Goal: Task Accomplishment & Management: Manage account settings

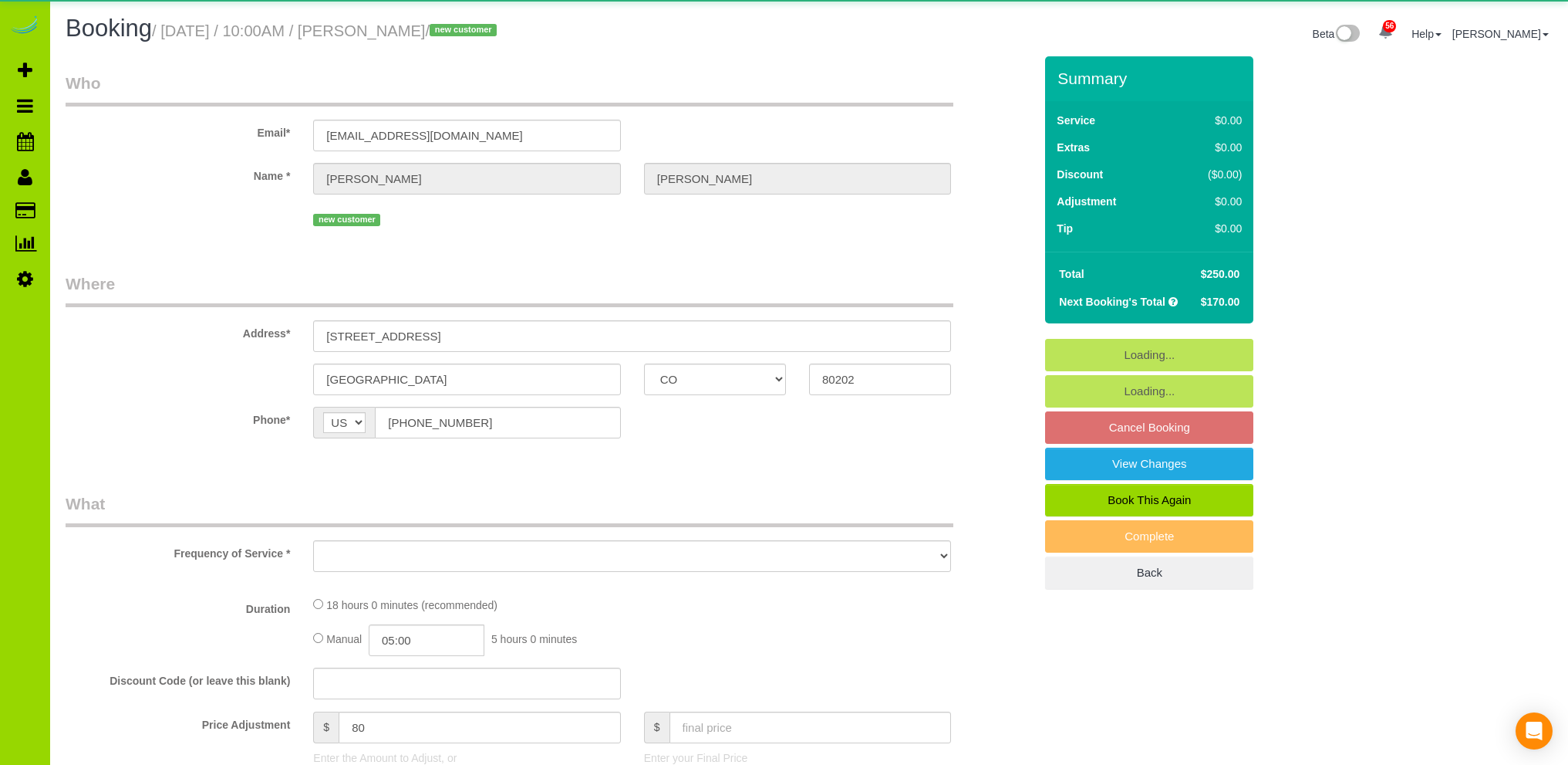
select select "CO"
select select "number:67"
select select "number:3"
select select "number:14"
select select "object:1252"
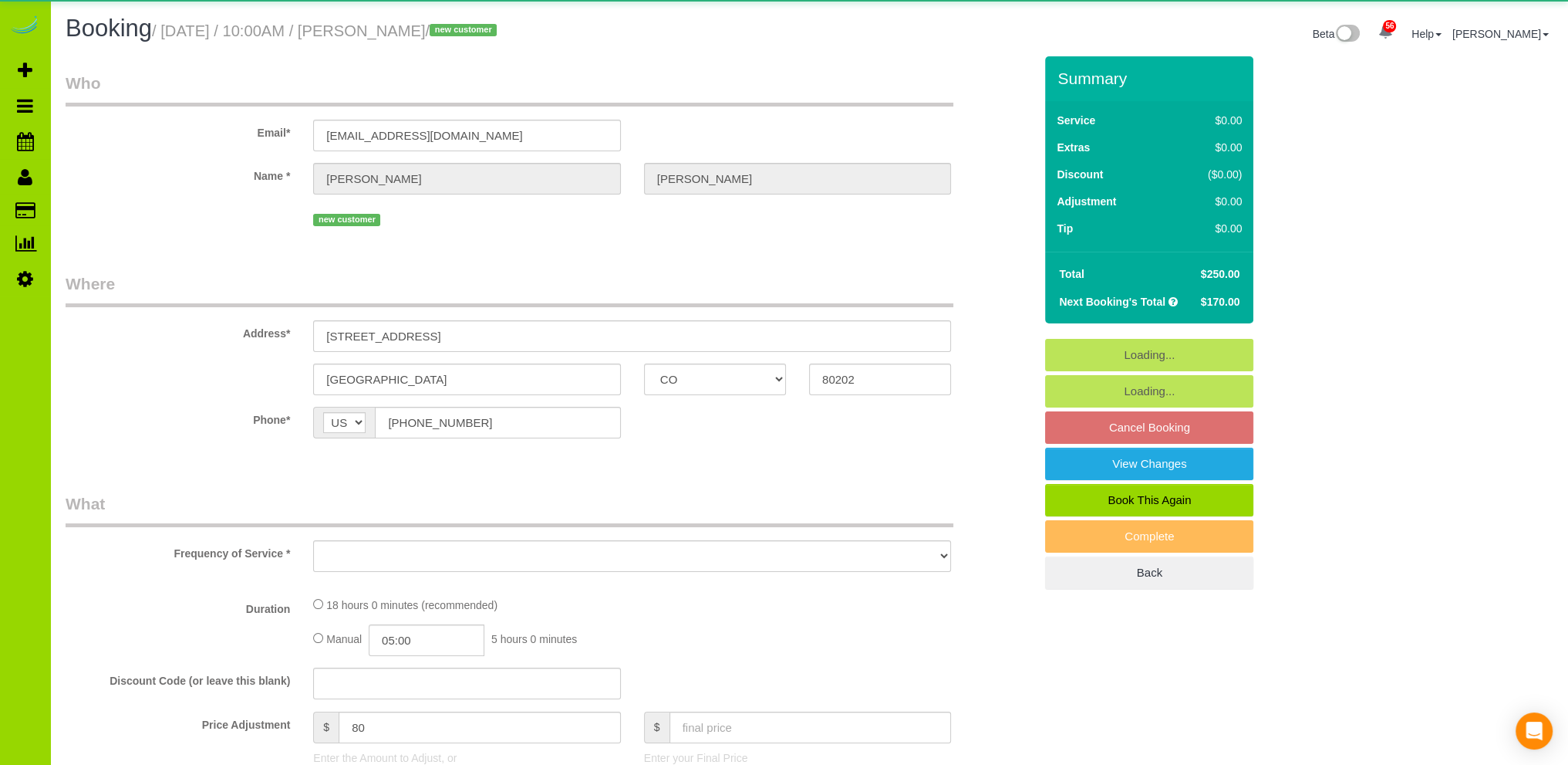
select select "string:fspay-9b392180-61b9-42ff-9321-ad7830b437d5"
select select "spot1"
select select "6"
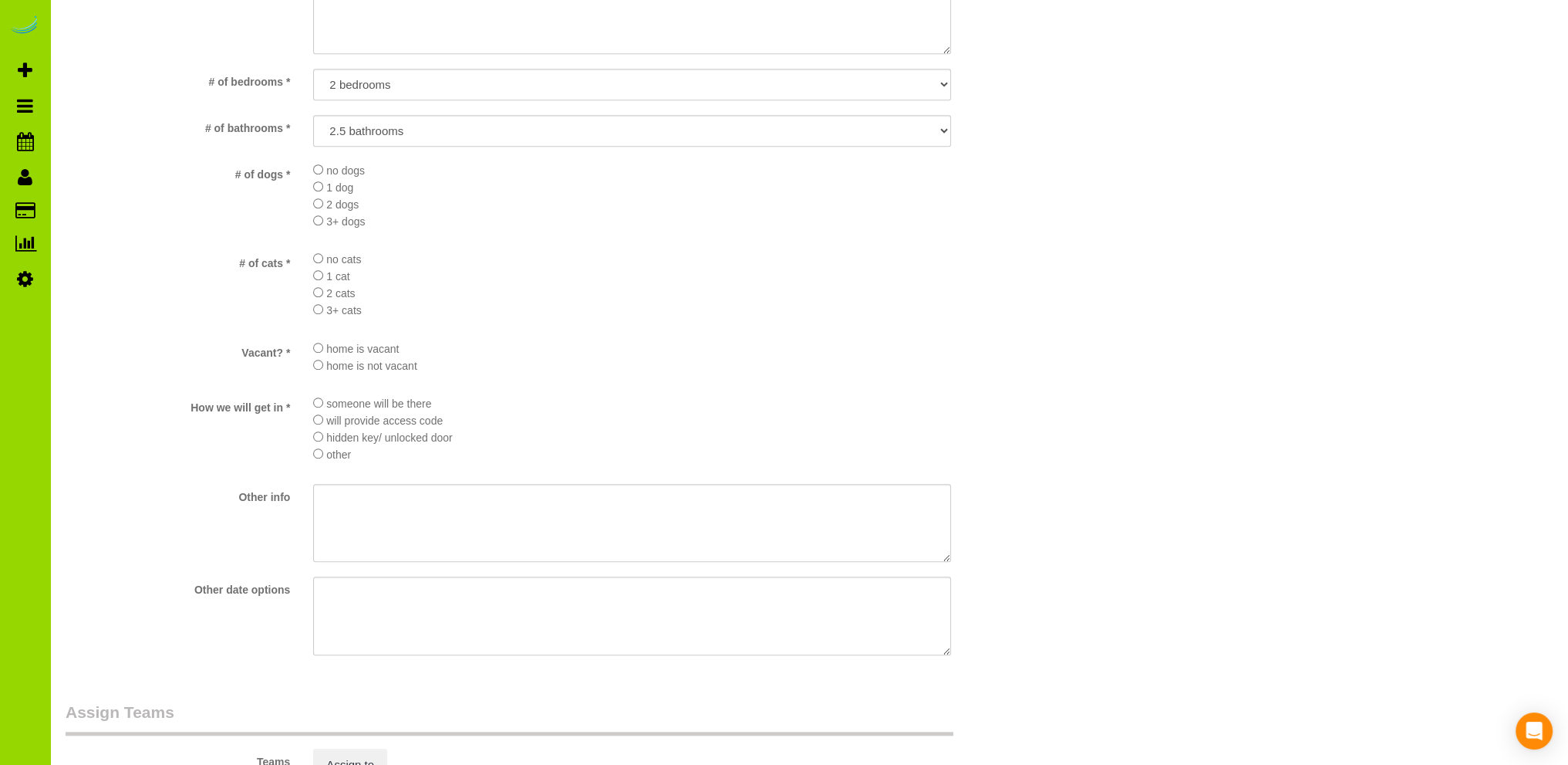
scroll to position [926, 0]
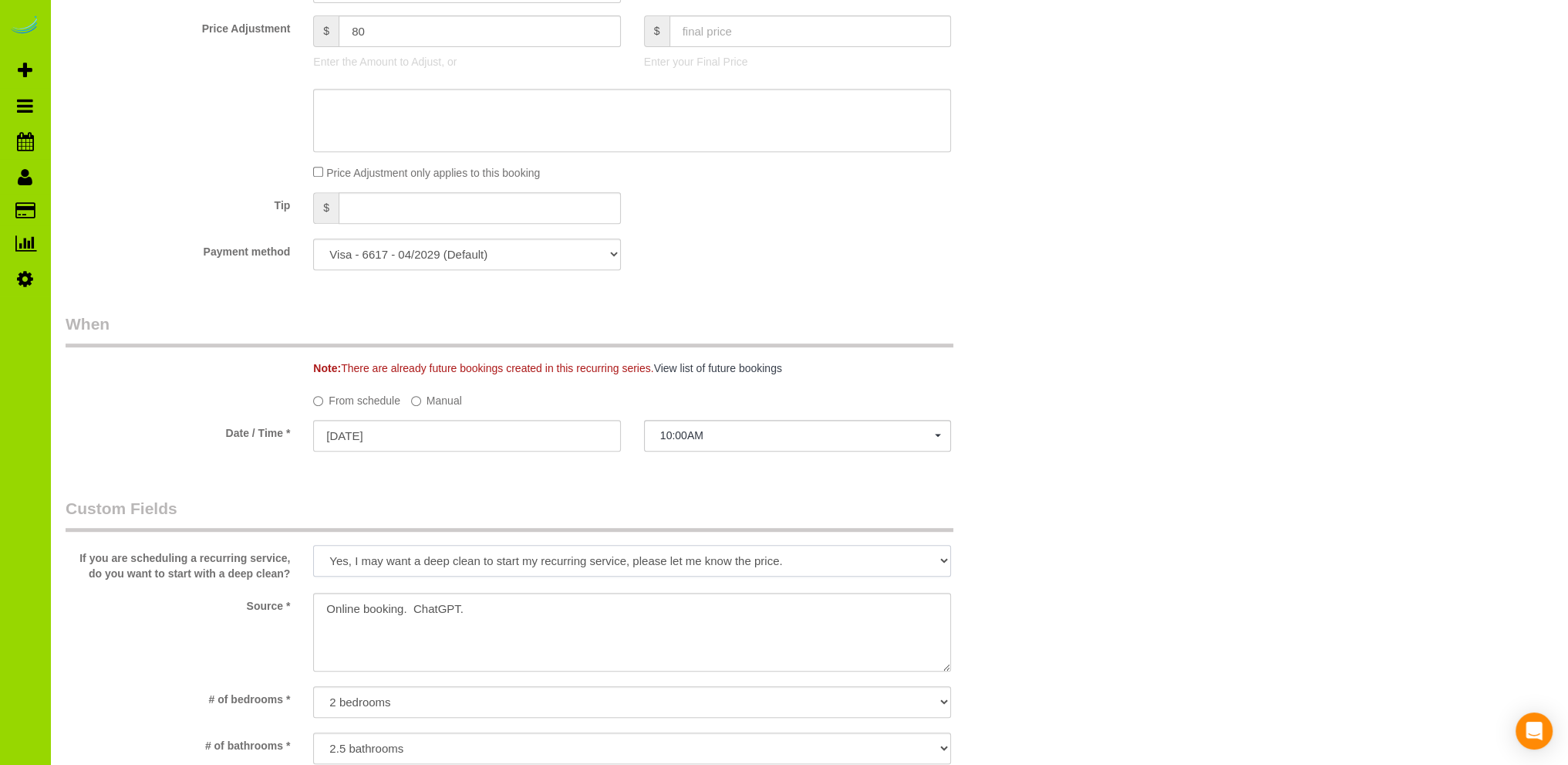
click at [944, 562] on select "Yes, I may want a deep clean to start my recurring service, please let me know …" at bounding box center [632, 560] width 638 height 32
select select
click at [313, 545] on select "Yes, I may want a deep clean to start my recurring service, please let me know …" at bounding box center [632, 560] width 638 height 32
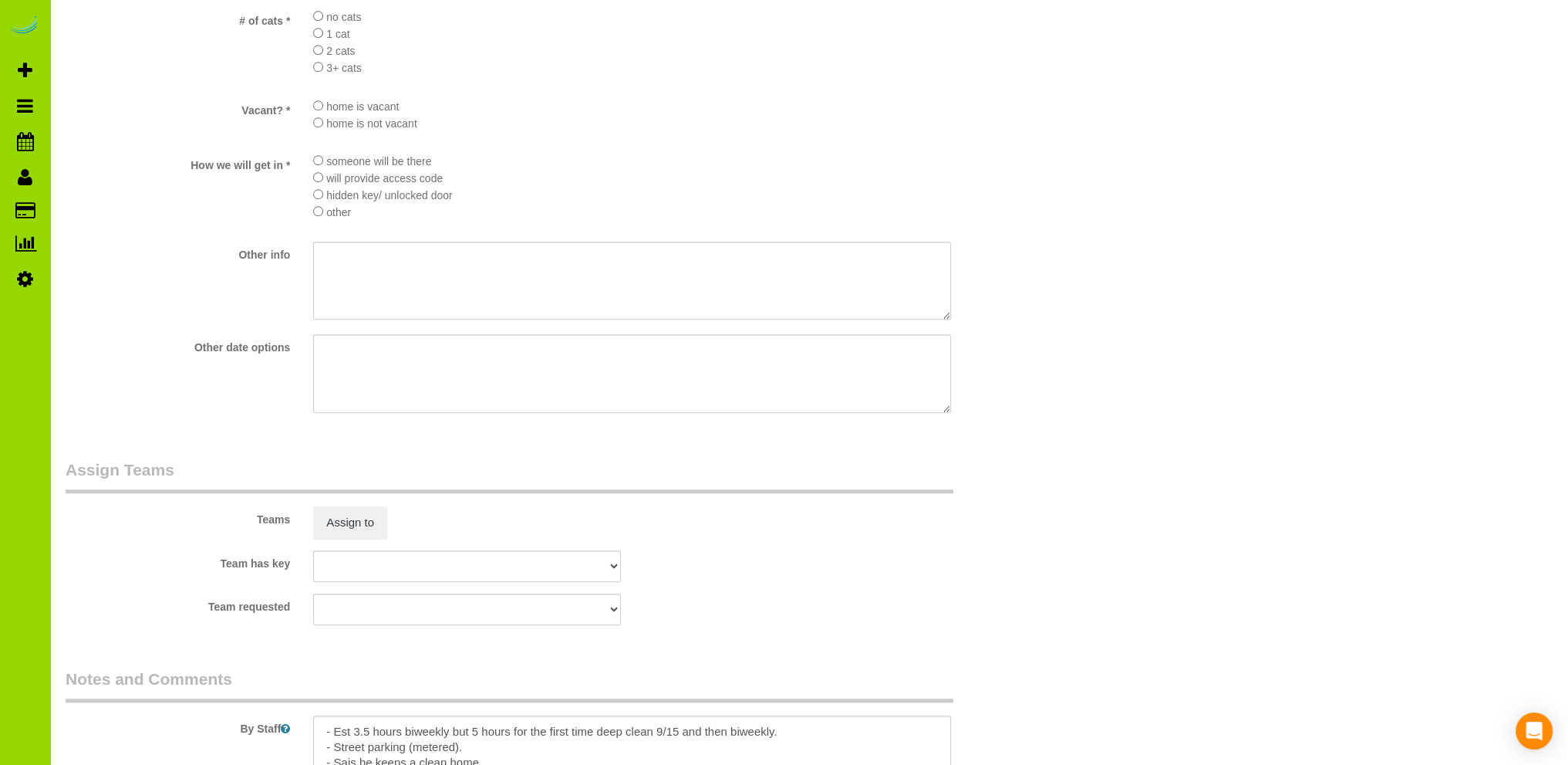
scroll to position [1852, 0]
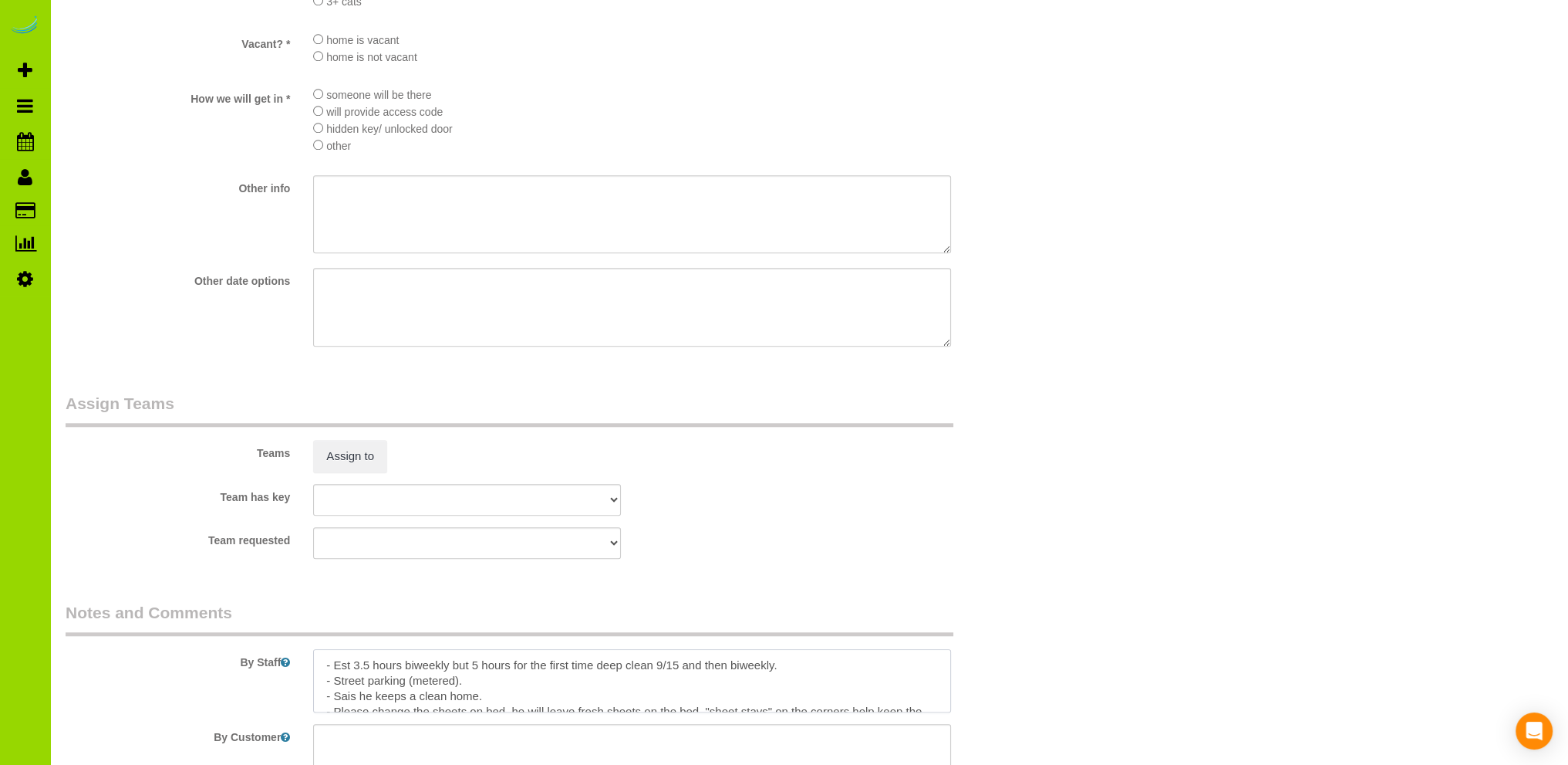
click at [478, 669] on textarea at bounding box center [632, 680] width 638 height 63
click at [517, 691] on textarea at bounding box center [632, 680] width 638 height 63
click at [354, 703] on textarea at bounding box center [632, 680] width 638 height 63
click at [496, 670] on textarea at bounding box center [632, 680] width 638 height 63
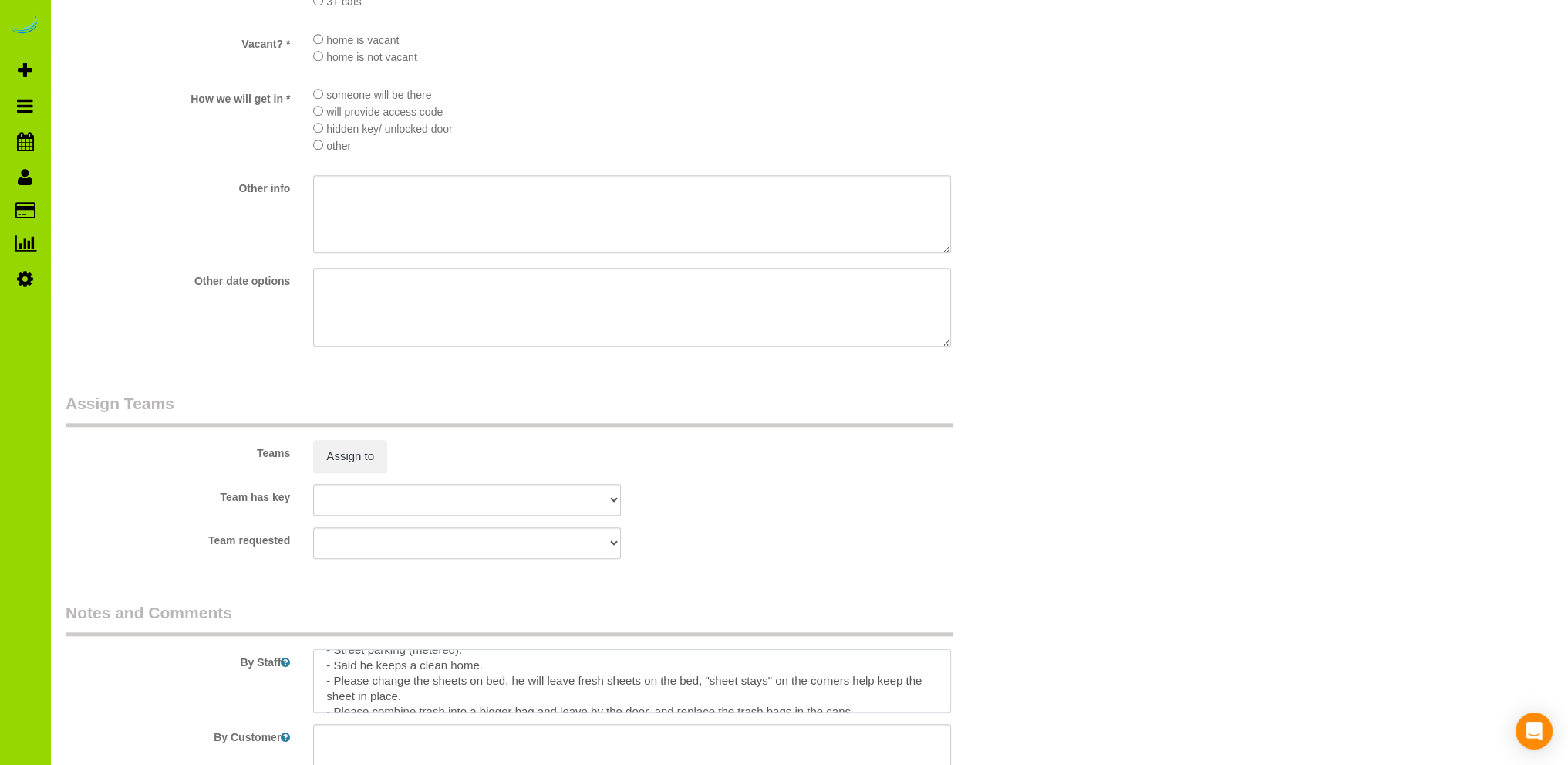
scroll to position [0, 0]
click at [503, 682] on textarea at bounding box center [632, 680] width 638 height 63
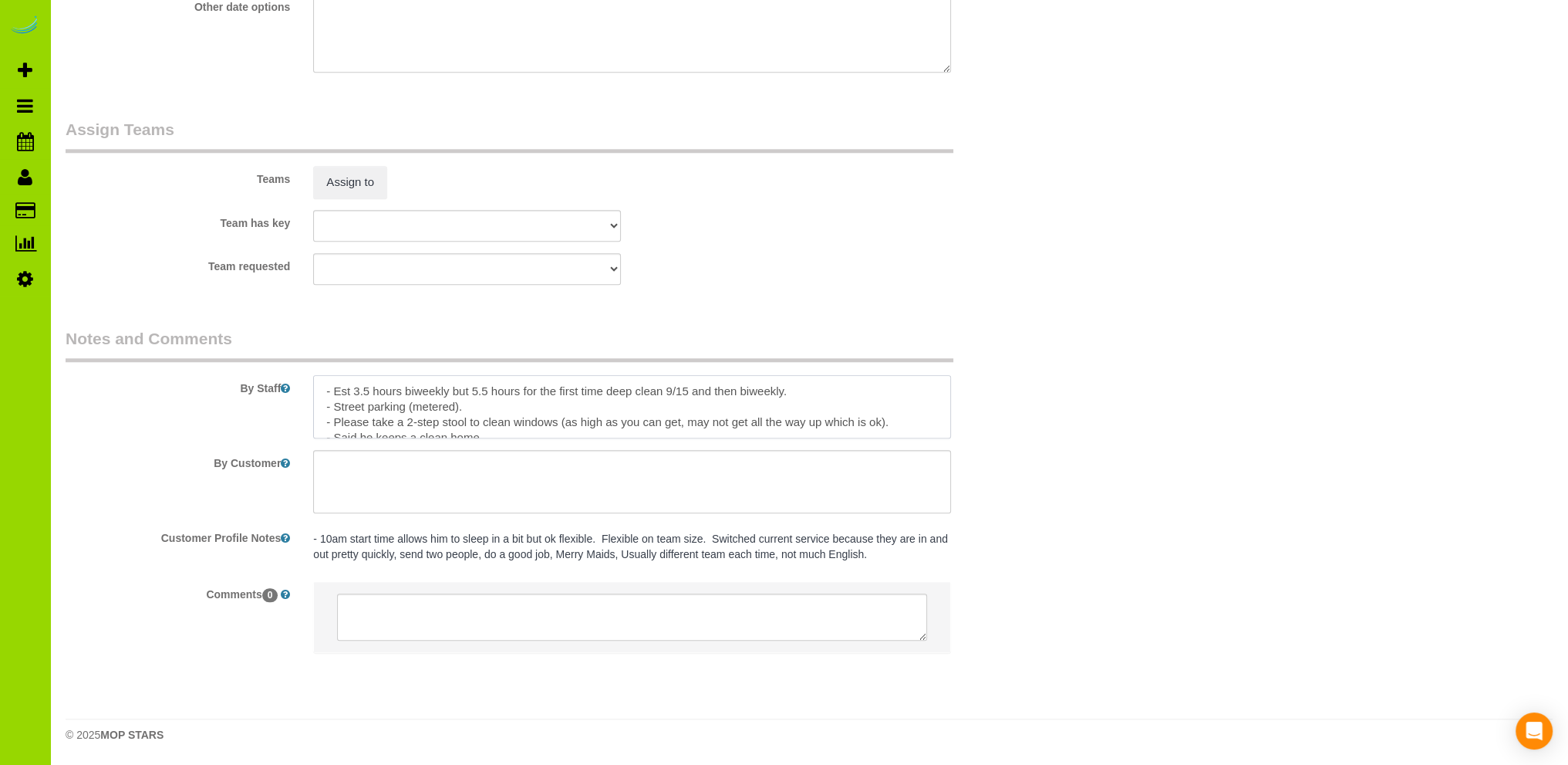
scroll to position [2131, 0]
click at [480, 400] on textarea at bounding box center [632, 405] width 638 height 63
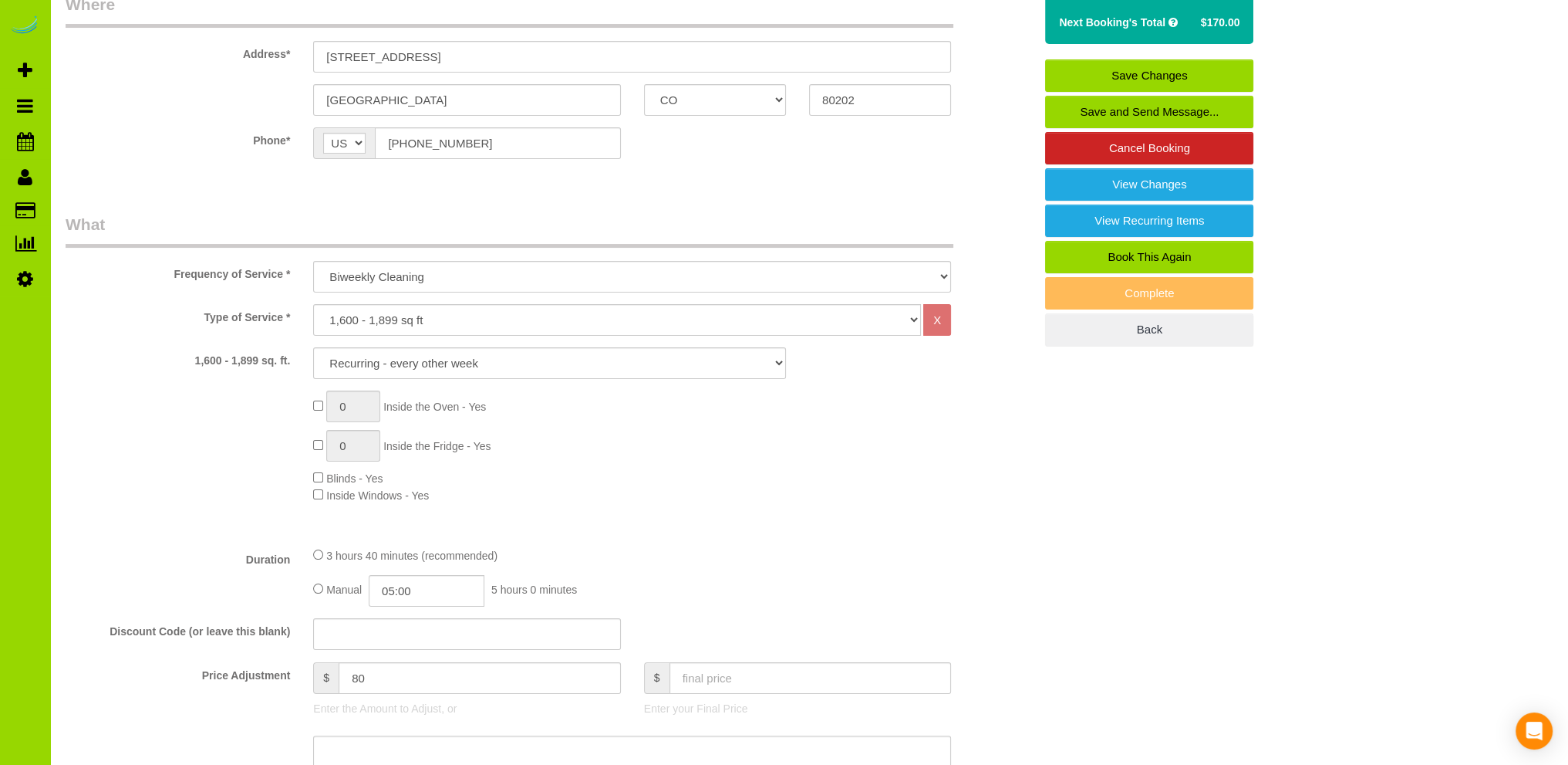
scroll to position [0, 0]
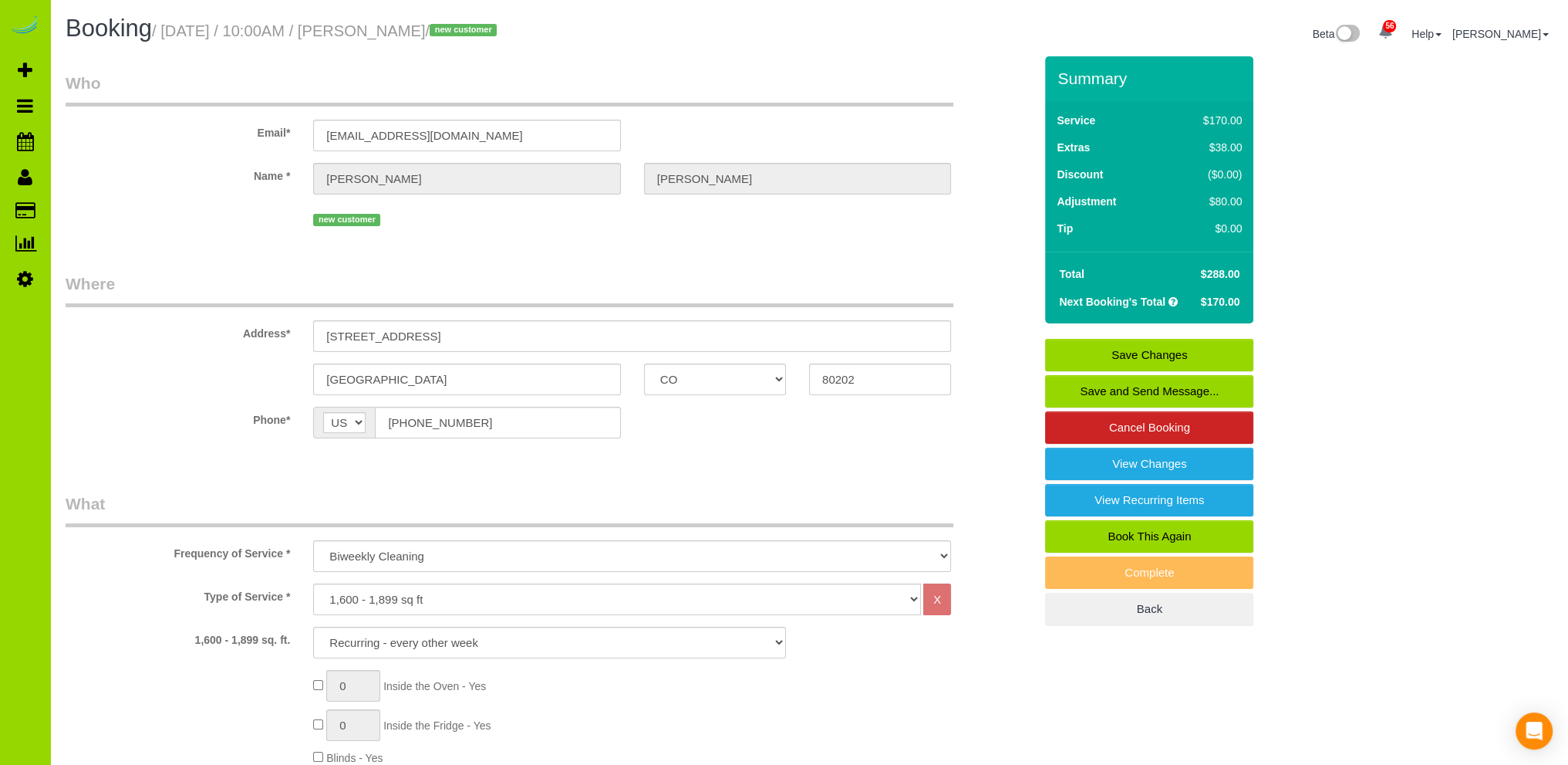
type textarea "- Est 3.5 hours biweekly but 5.5 hours for the first time deep clean 9/15 and t…"
click at [1163, 353] on link "Save Changes" at bounding box center [1149, 355] width 209 height 32
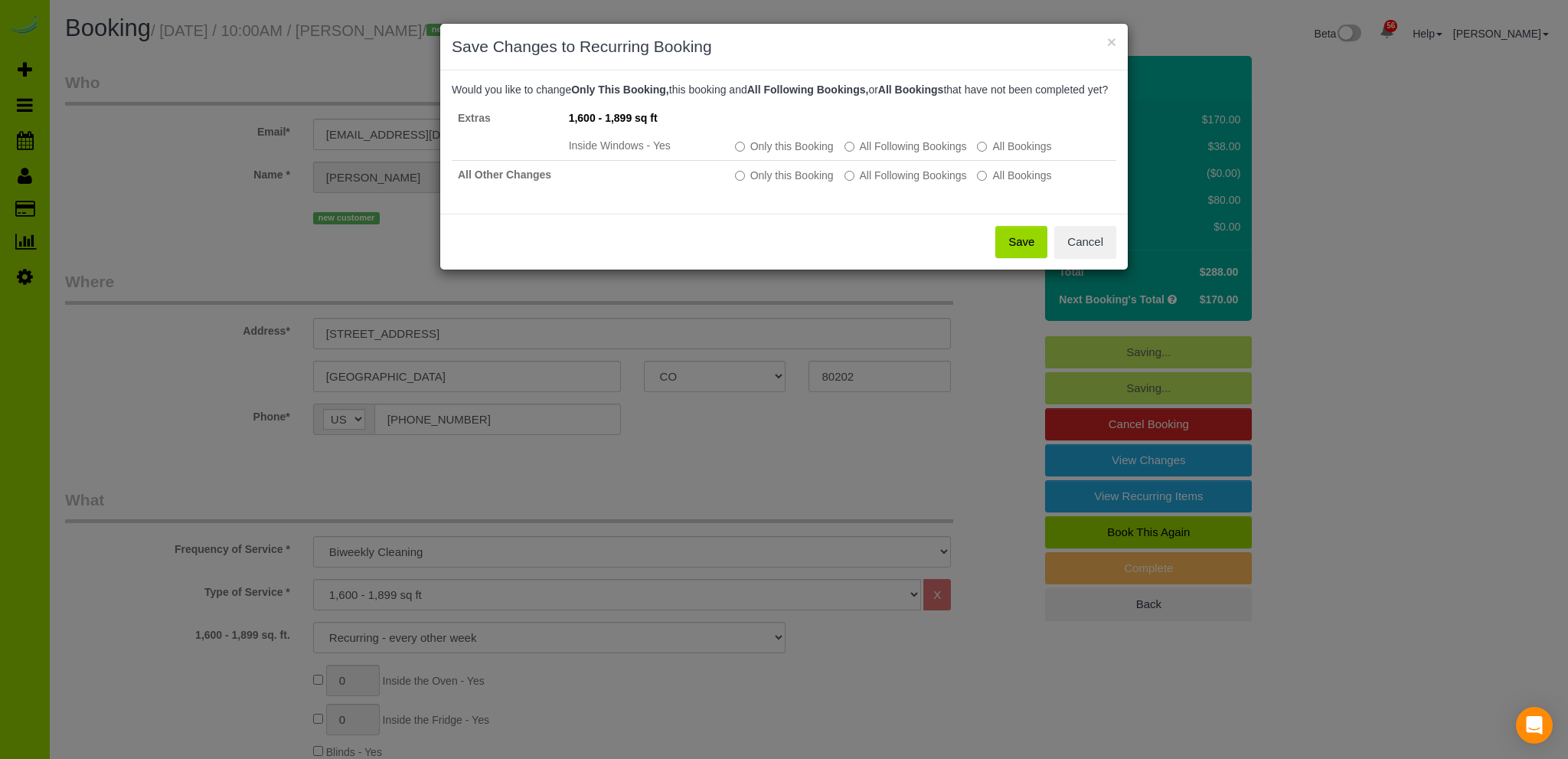
click at [1020, 257] on button "Save" at bounding box center [1021, 242] width 53 height 32
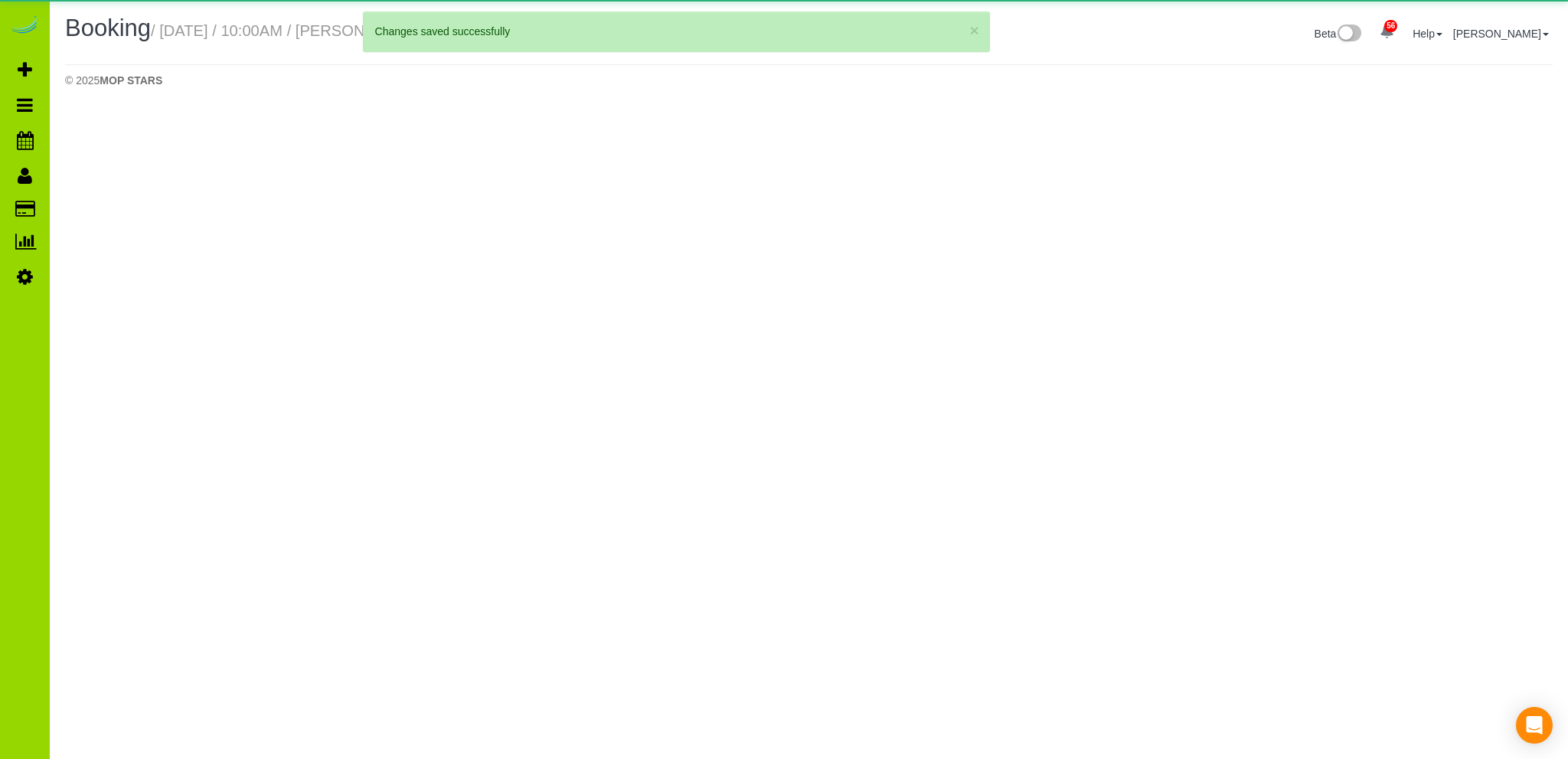
select select "CO"
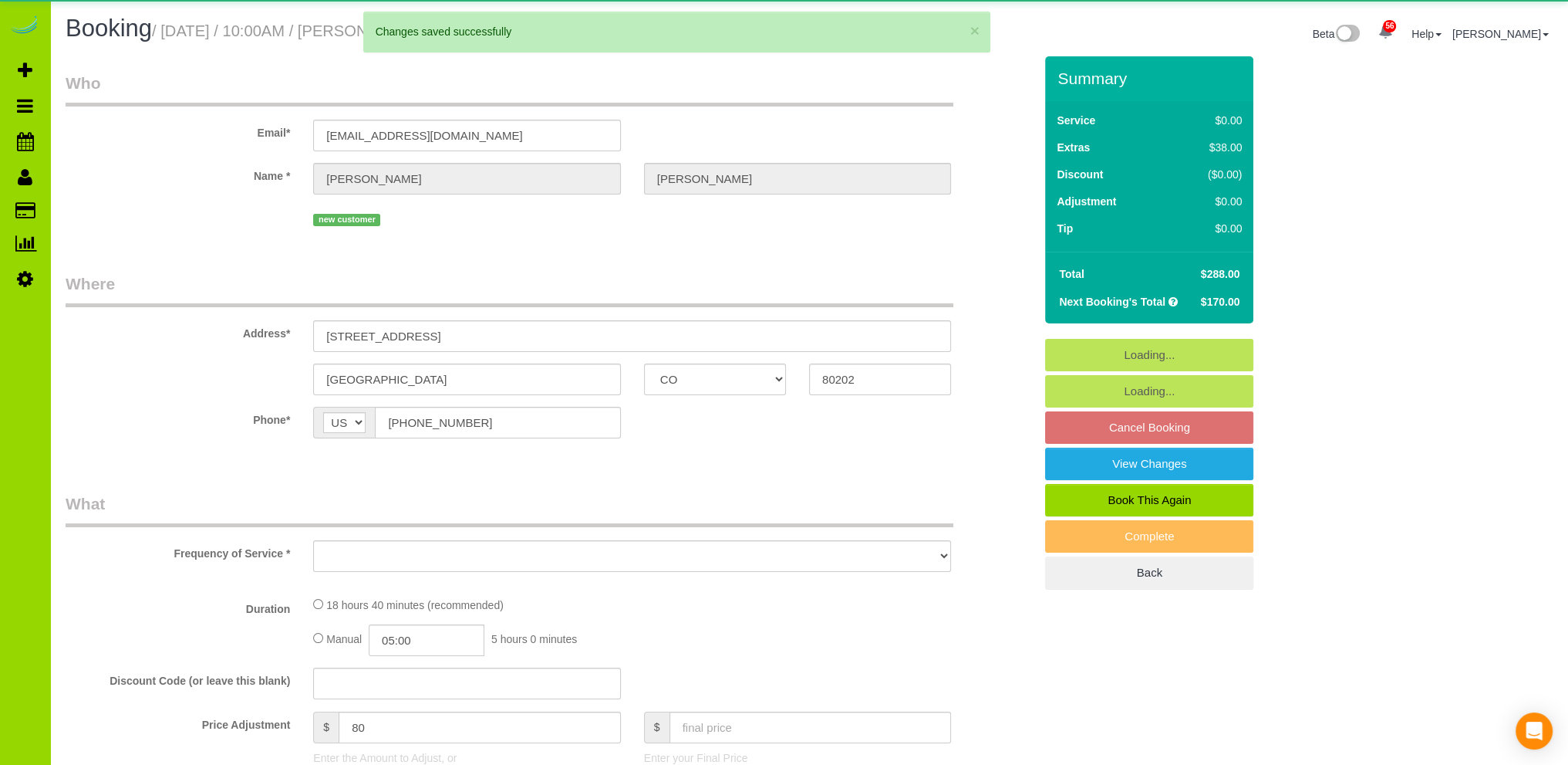
select select "object:2526"
select select "string:fspay-9b392180-61b9-42ff-9321-ad7830b437d5"
select select "6"
select select "spot6"
select select "number:3"
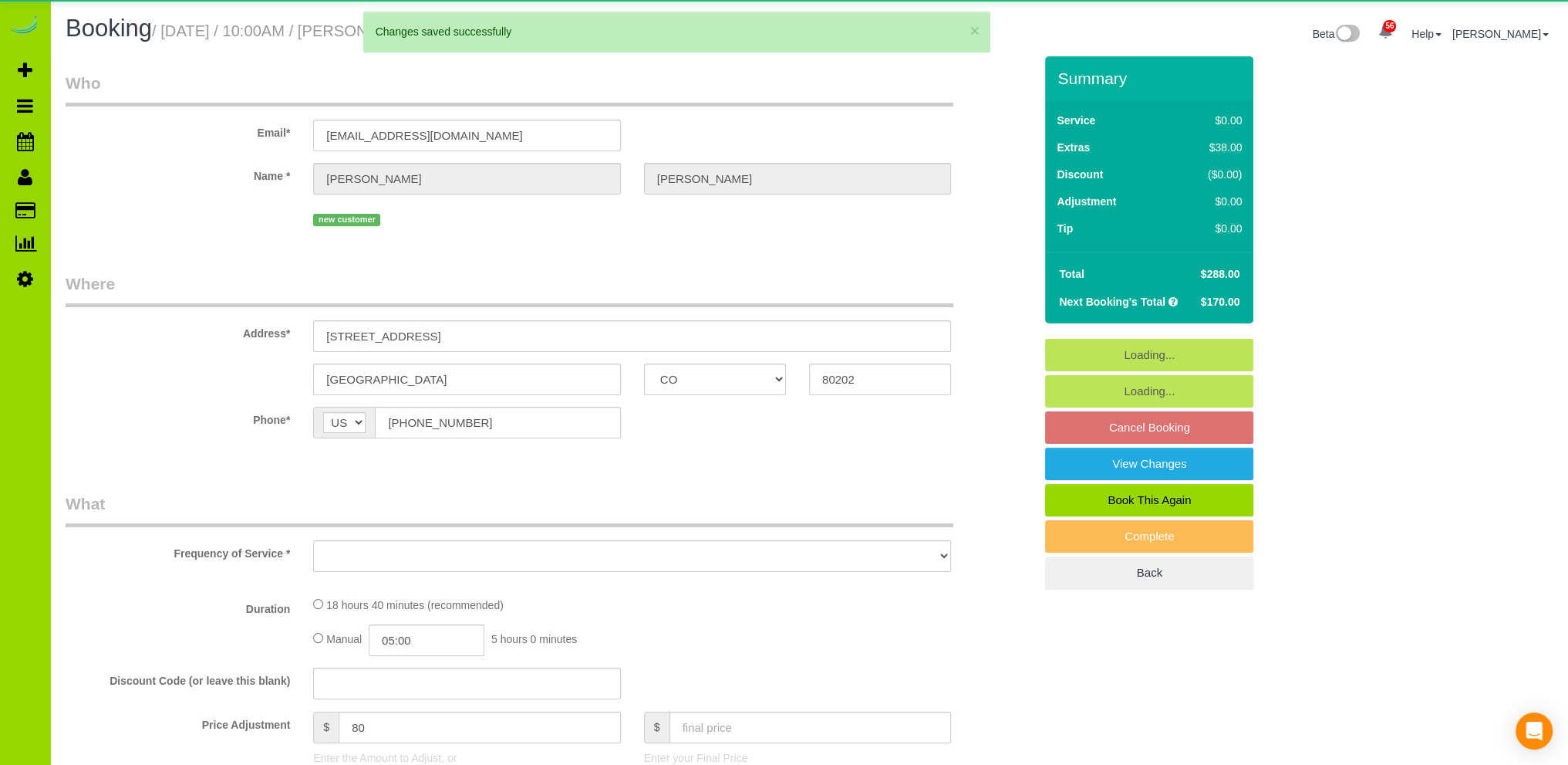
select select "number:14"
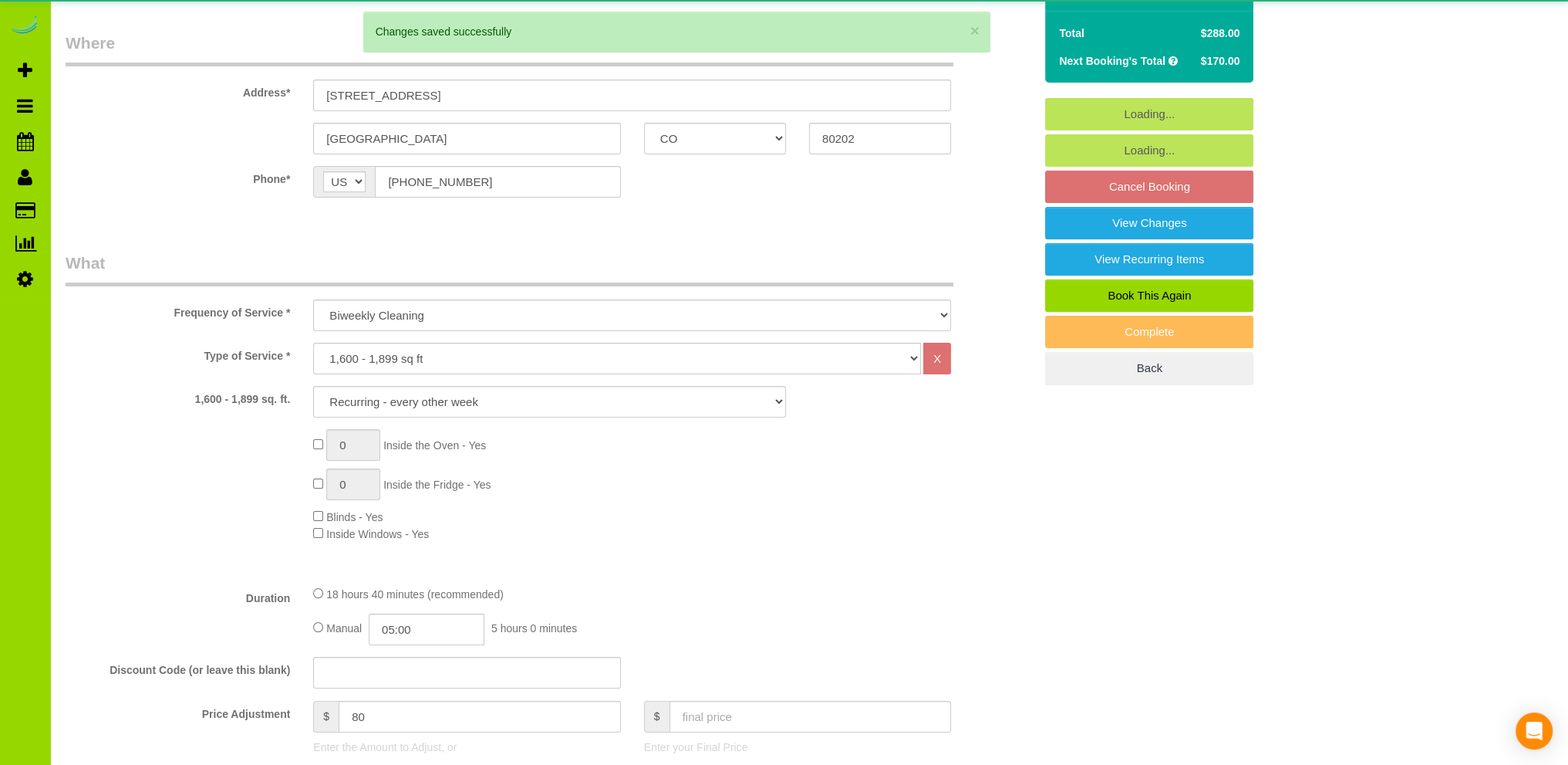
scroll to position [309, 0]
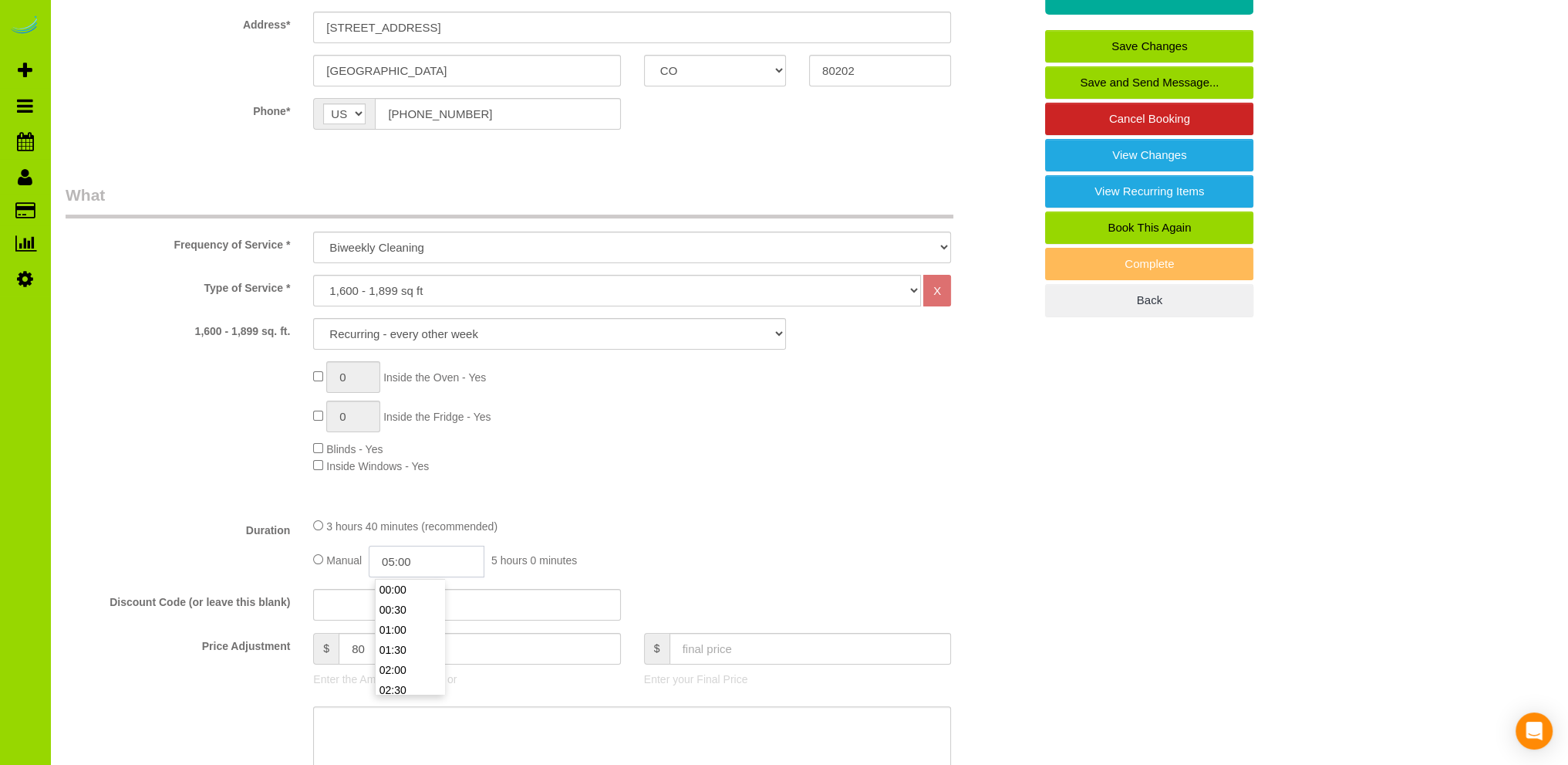
click at [411, 553] on input "05:00" at bounding box center [426, 561] width 116 height 32
click at [419, 565] on input "05:00" at bounding box center [426, 561] width 116 height 32
type input "02:30"
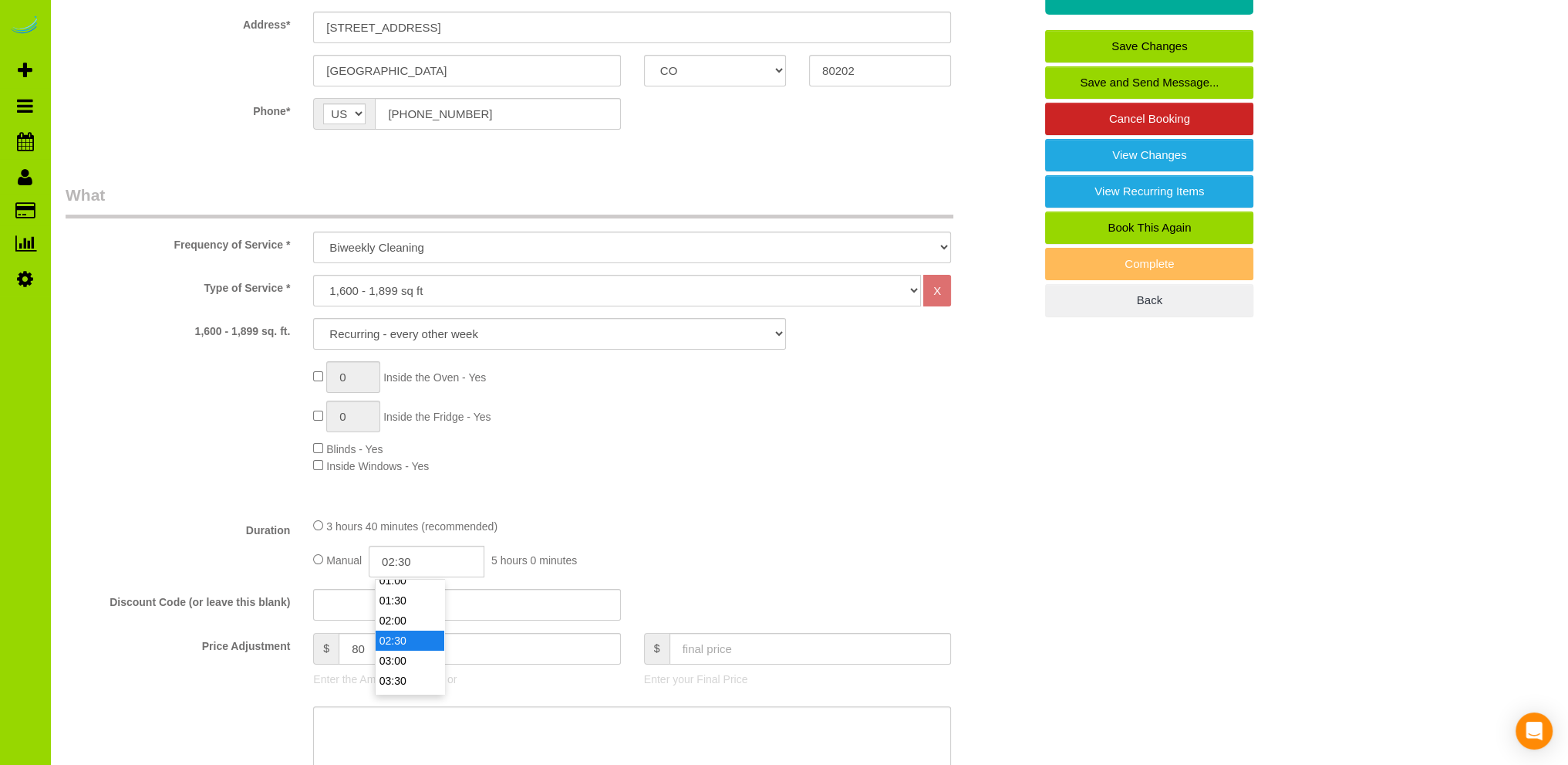
click at [406, 632] on li "02:30" at bounding box center [409, 640] width 69 height 20
select select "spot11"
click at [432, 559] on input "02:30" at bounding box center [426, 561] width 116 height 32
type input "02:"
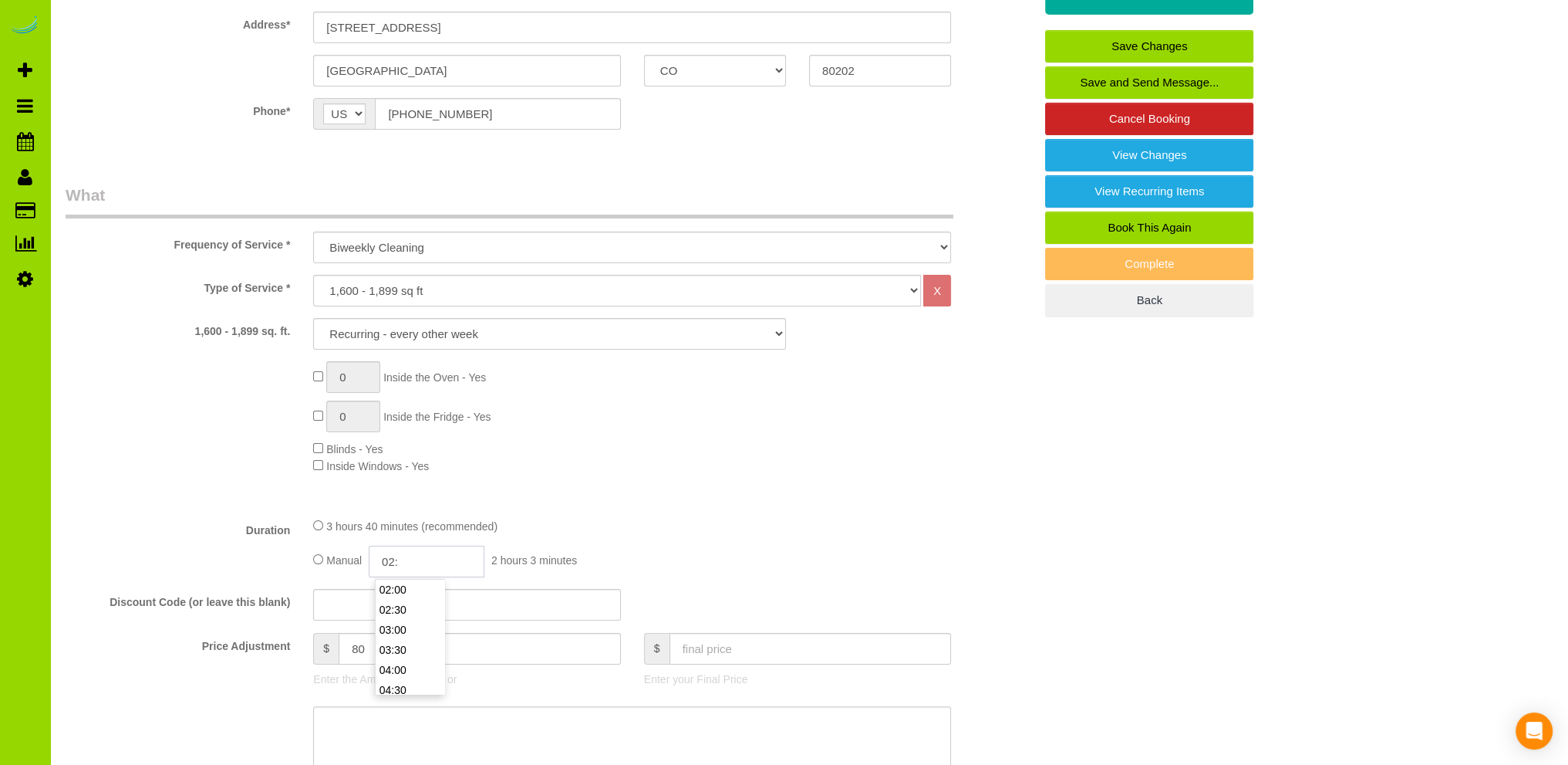
select select "spot16"
select select "spot21"
type input "02:45"
select select "spot26"
select select "spot31"
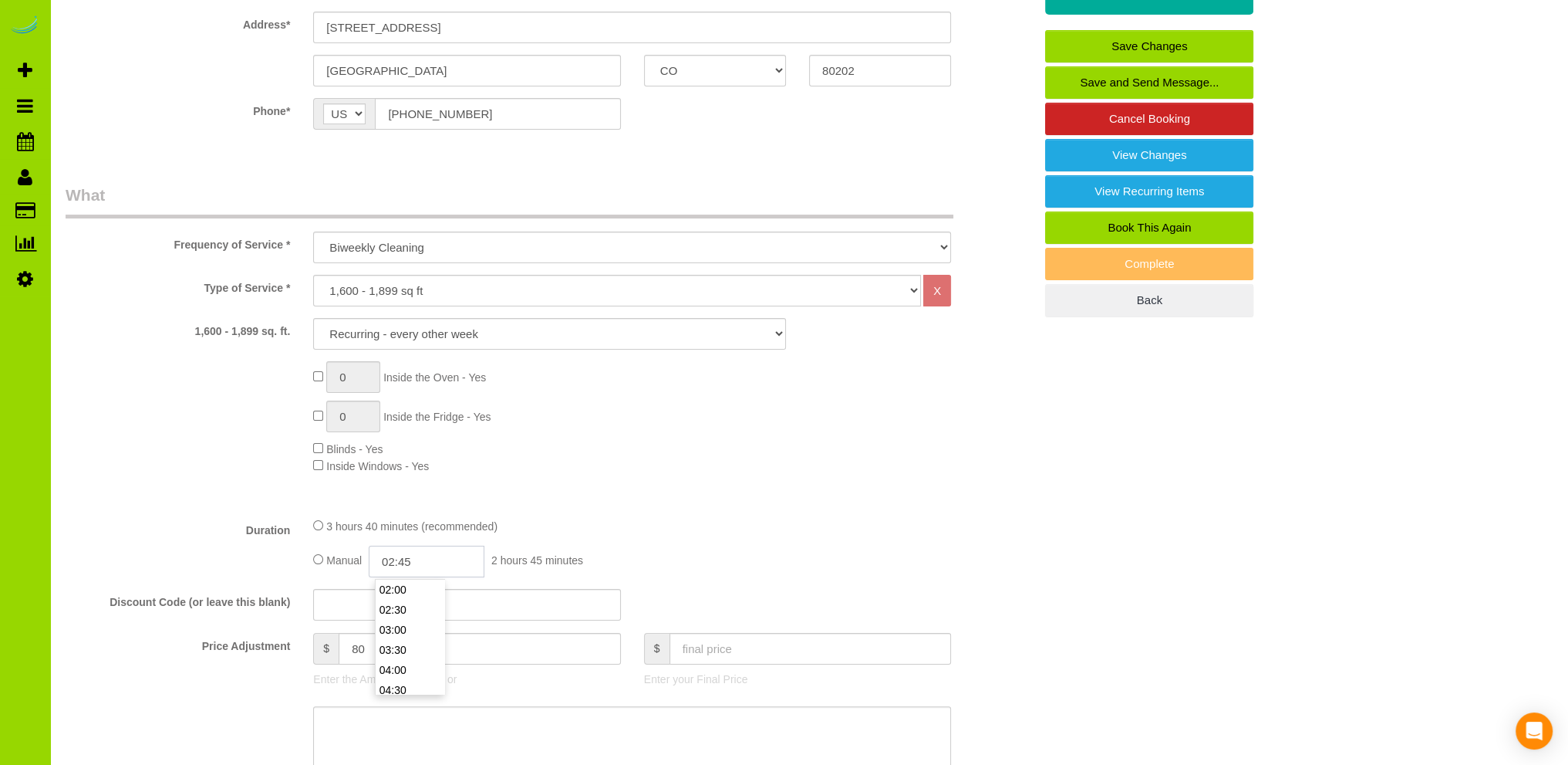
type input "02:45"
click at [722, 468] on div "0 Inside the Oven - Yes 0 Inside the Fridge - Yes Blinds - Yes Inside Windows -…" at bounding box center [673, 417] width 744 height 113
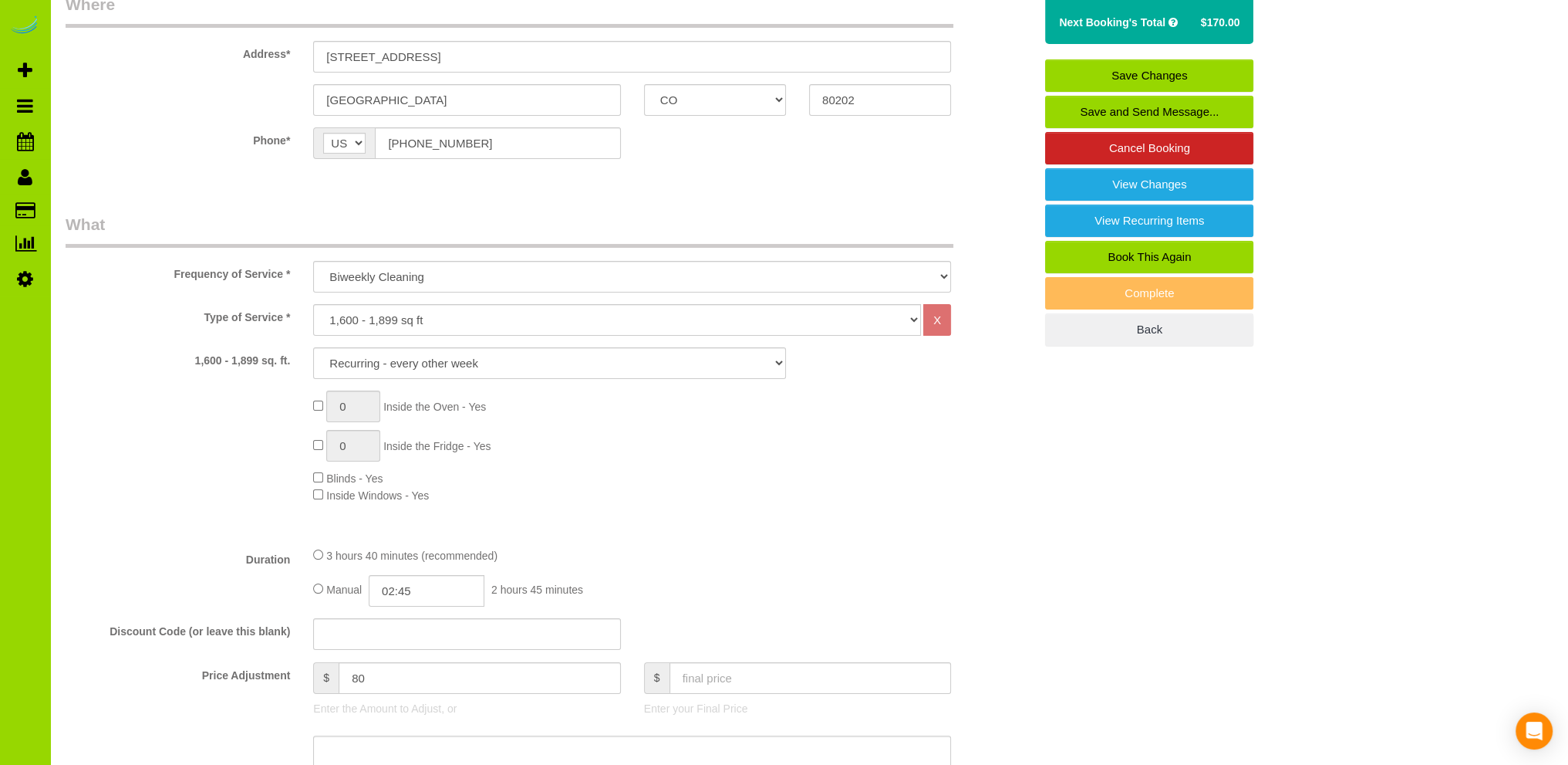
scroll to position [0, 0]
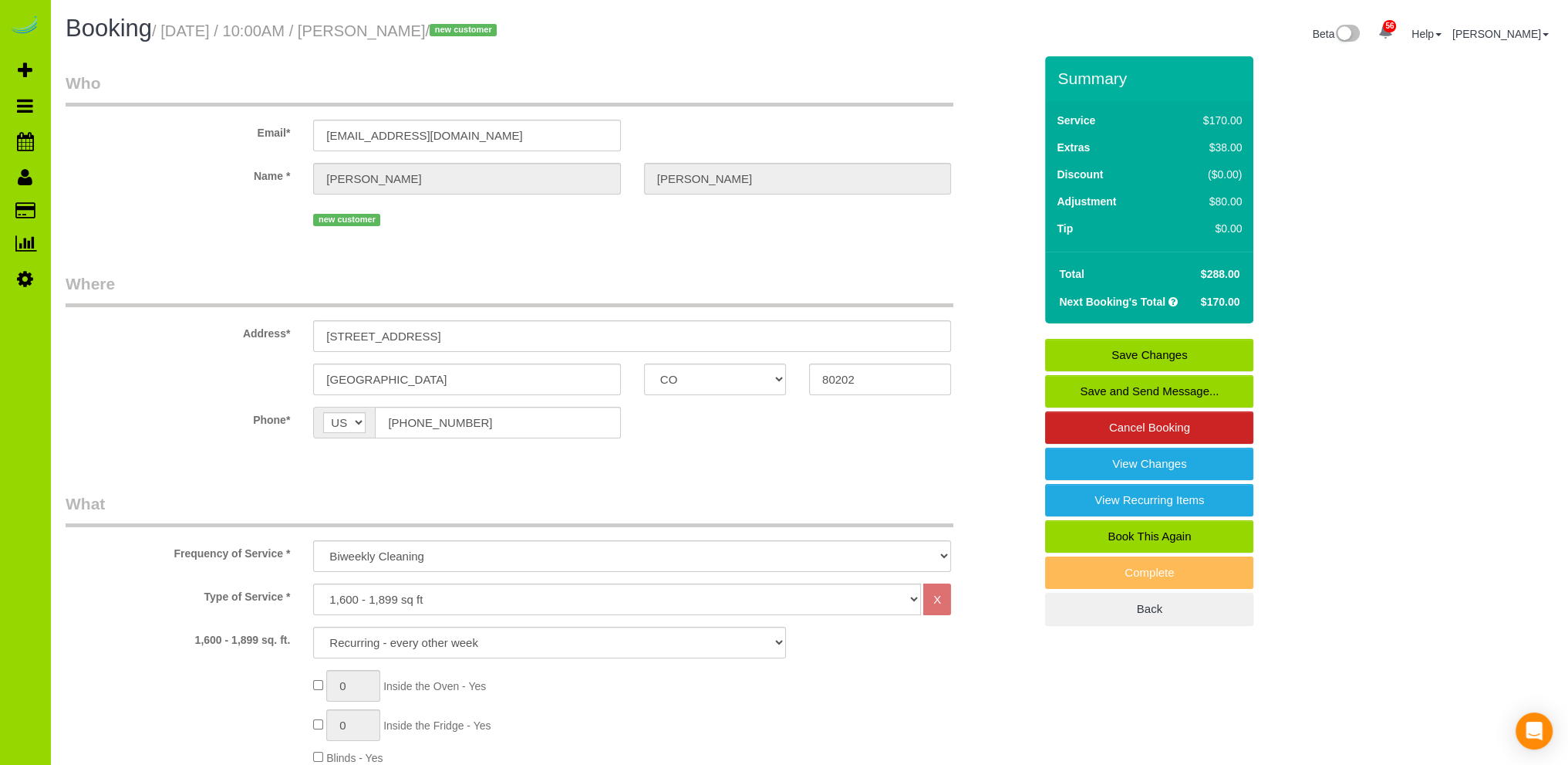
click at [1153, 348] on link "Save Changes" at bounding box center [1149, 355] width 209 height 32
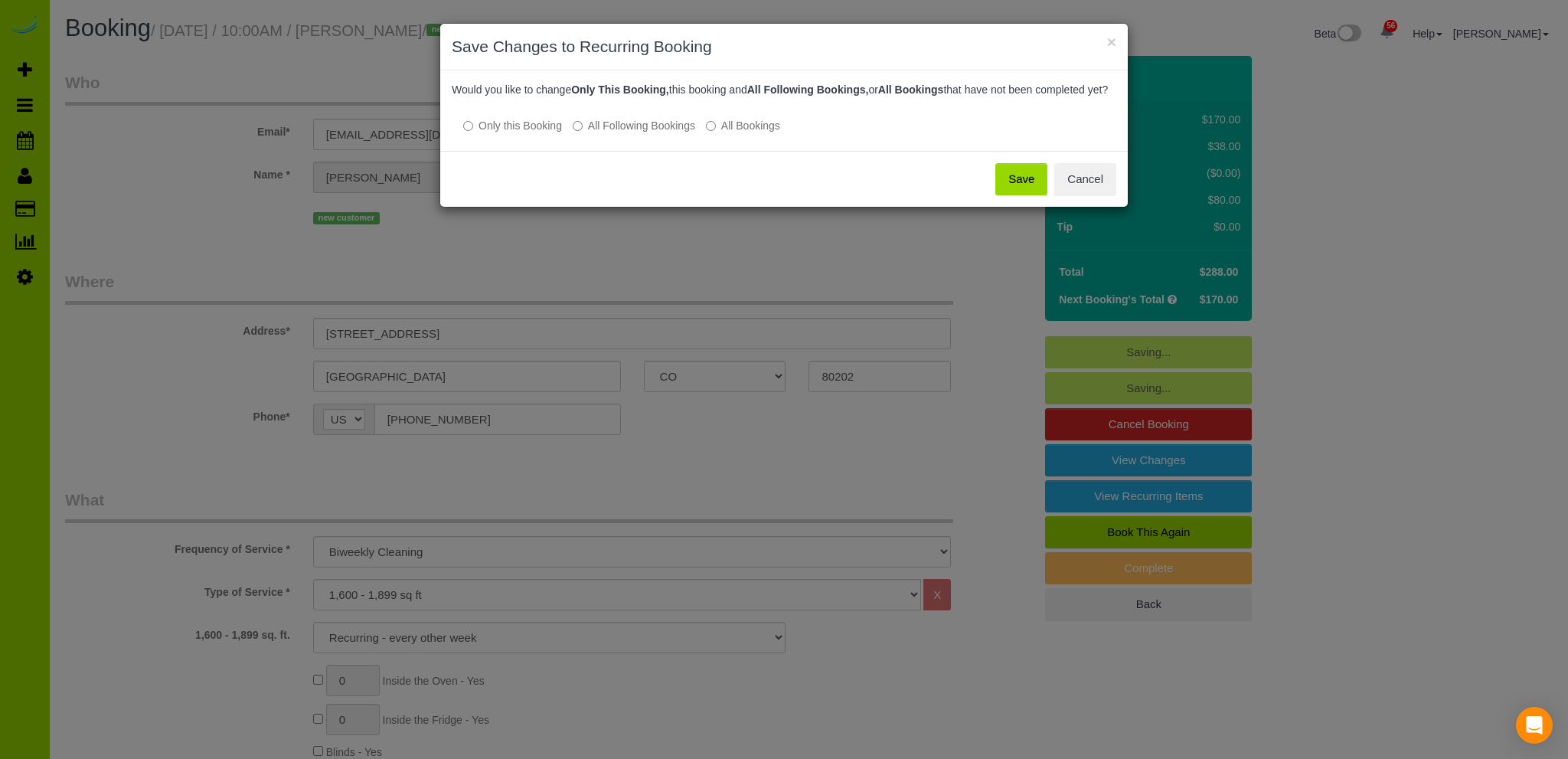
click at [1028, 184] on button "Save" at bounding box center [1021, 179] width 53 height 32
